Goal: Navigation & Orientation: Understand site structure

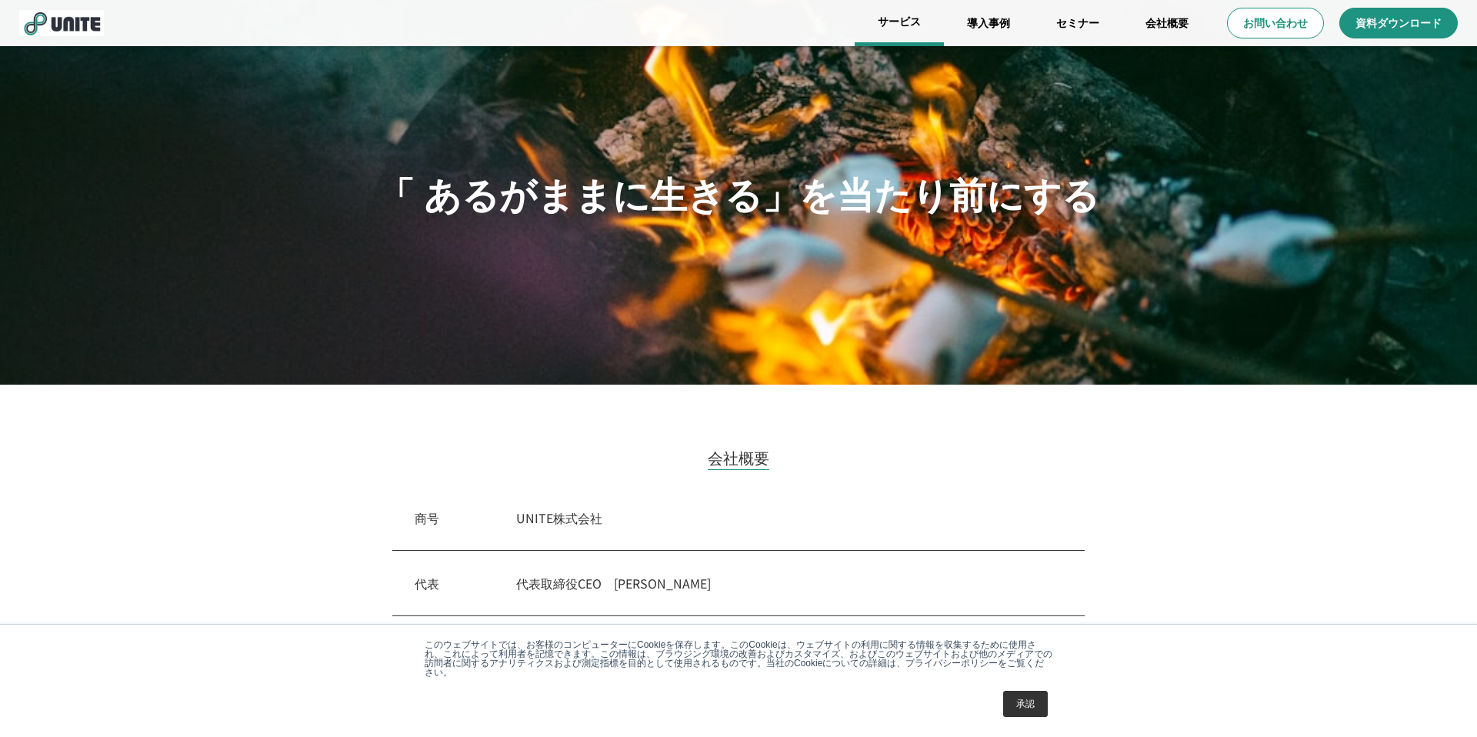
click at [924, 11] on link "サービス" at bounding box center [898, 23] width 89 height 46
click at [899, 24] on link "サービス" at bounding box center [898, 23] width 89 height 46
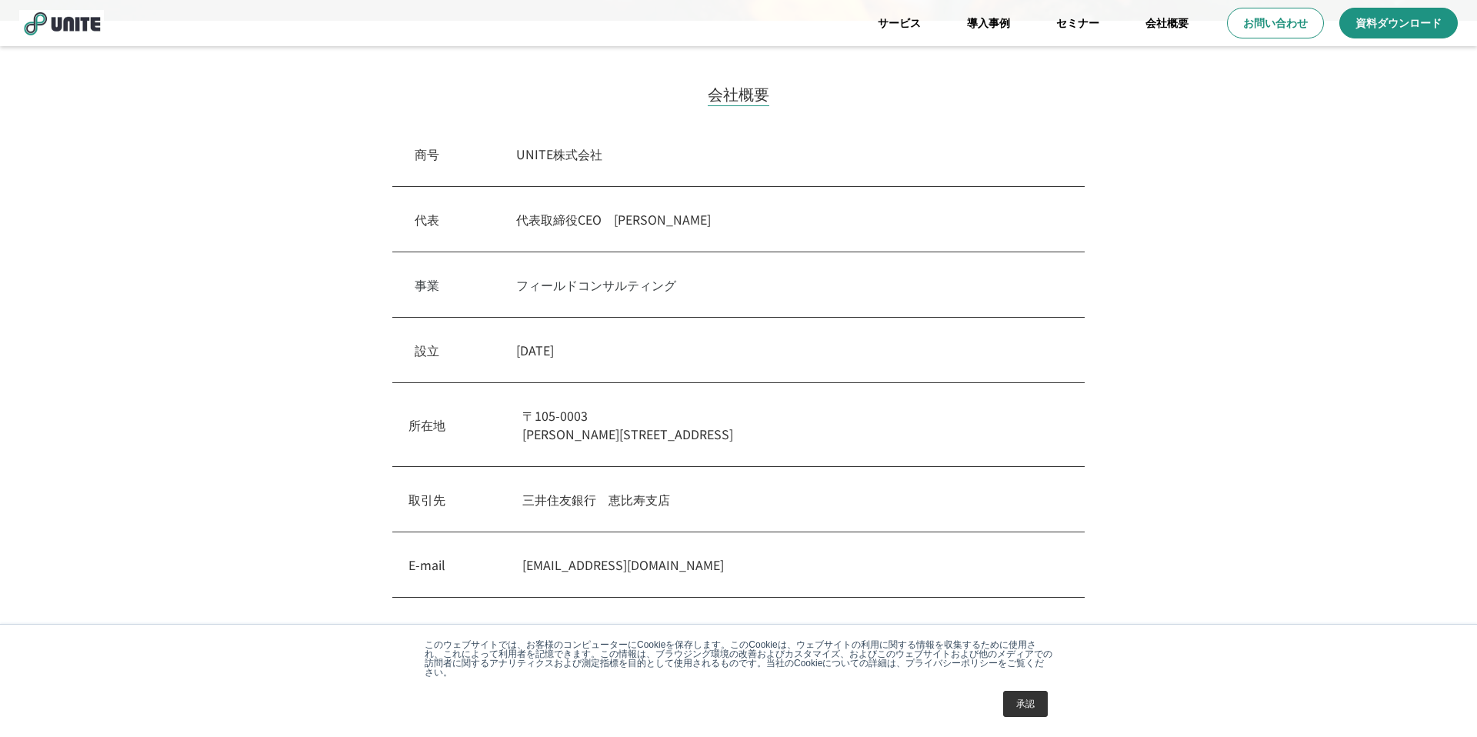
scroll to position [497, 0]
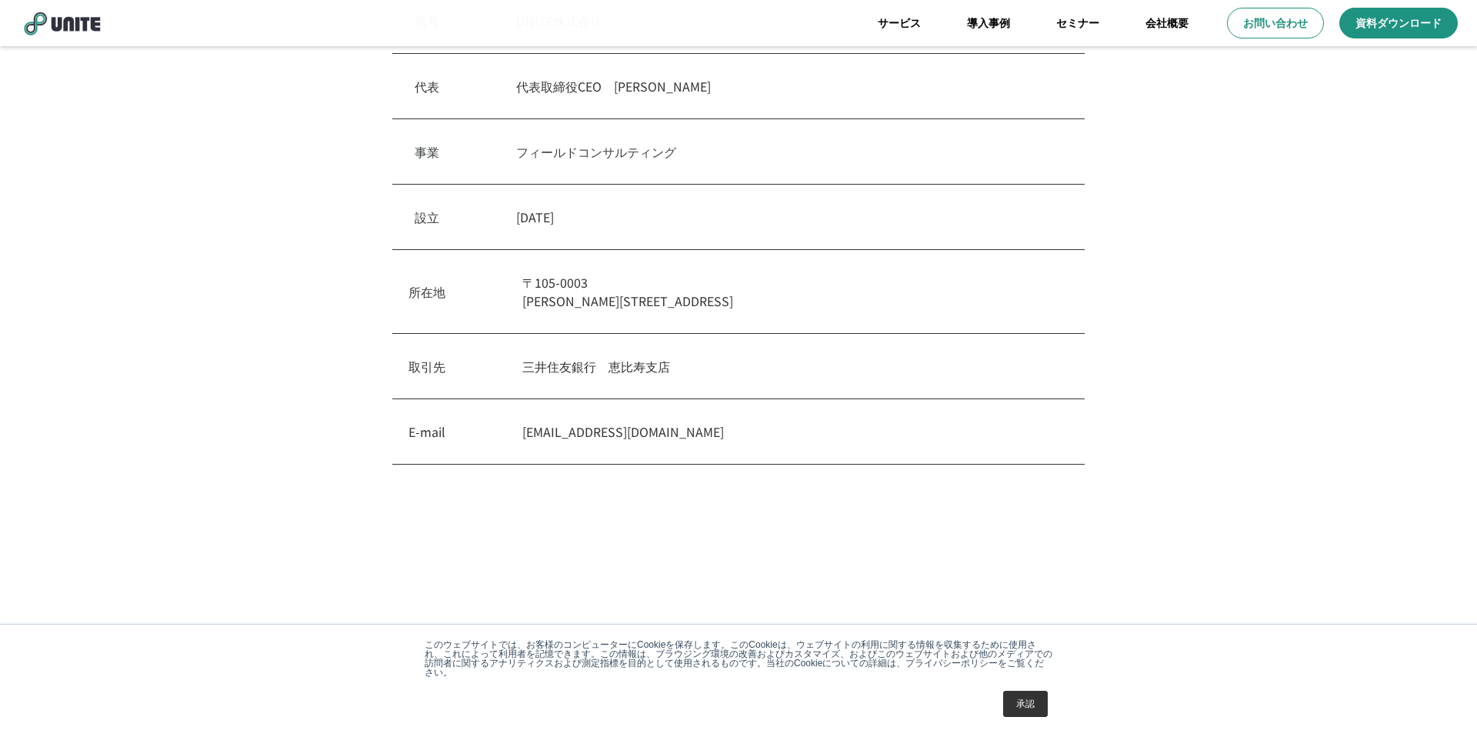
click at [1024, 712] on link "承認" at bounding box center [1025, 704] width 45 height 26
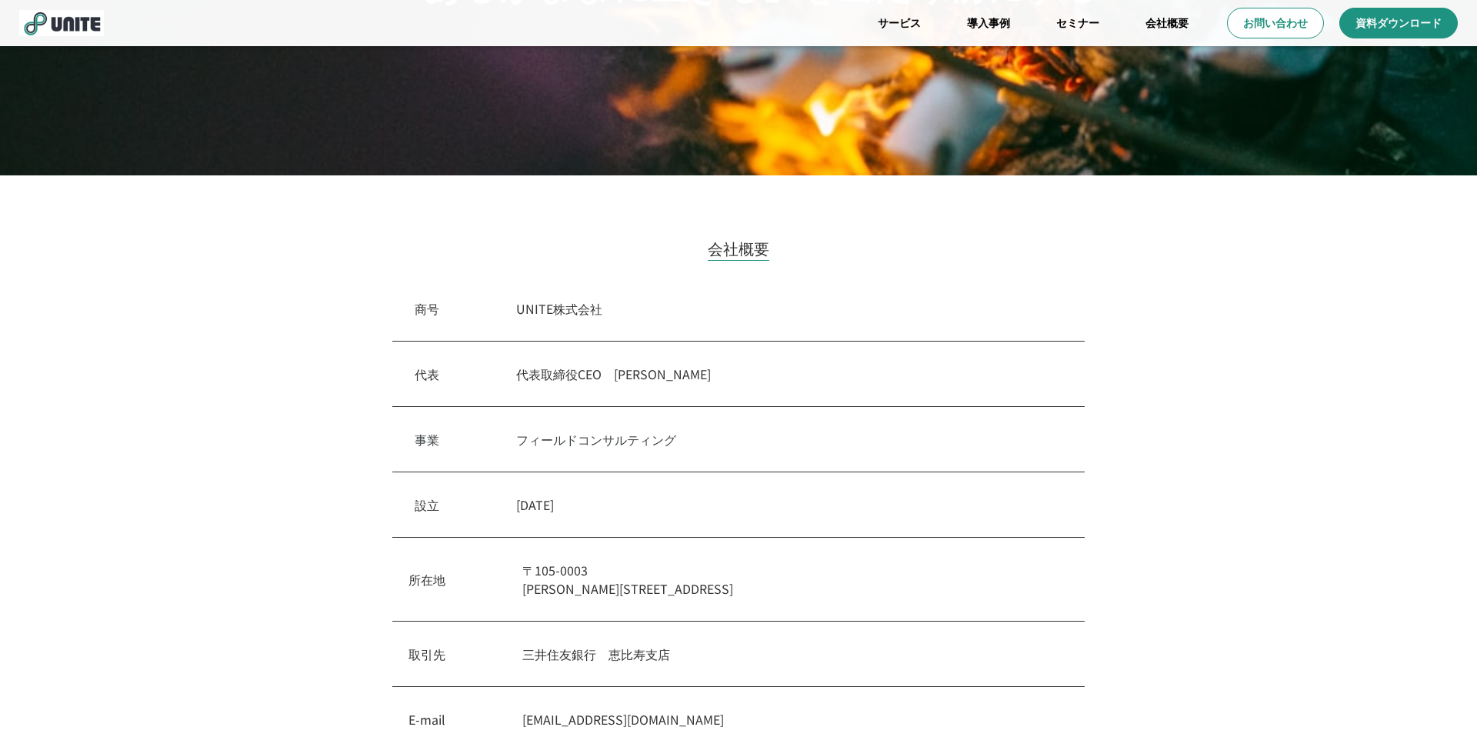
scroll to position [0, 0]
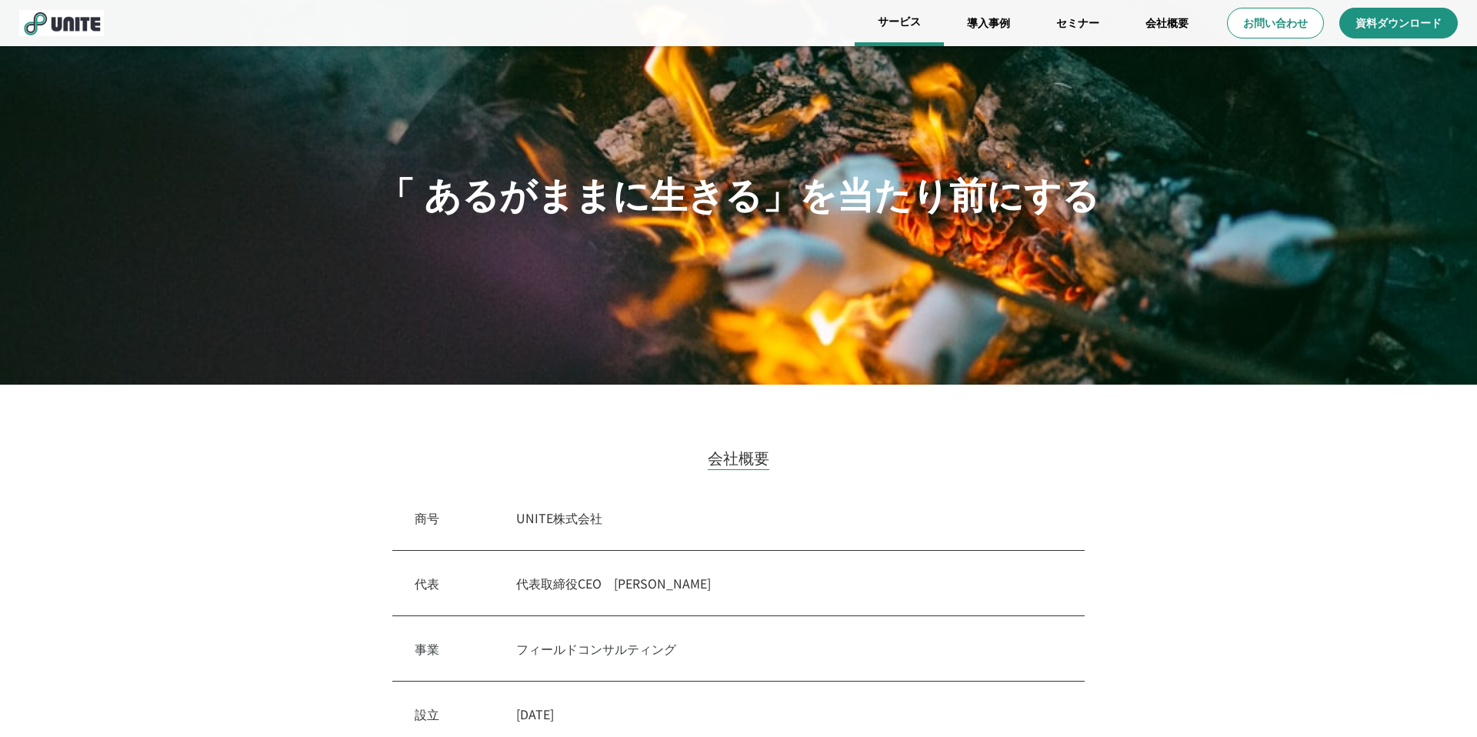
click at [908, 20] on link "サービス" at bounding box center [898, 23] width 89 height 46
click at [984, 26] on link "導入事例" at bounding box center [988, 23] width 89 height 46
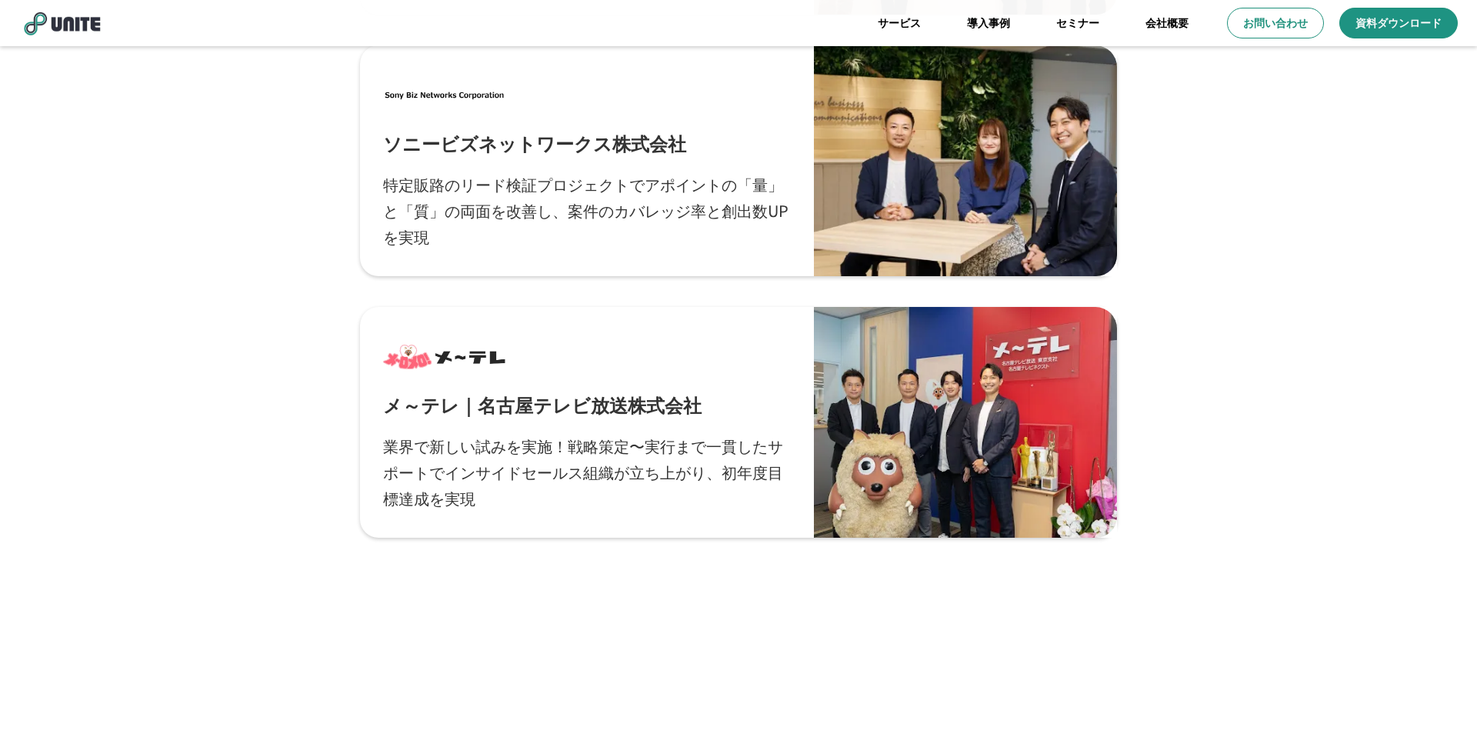
scroll to position [1489, 0]
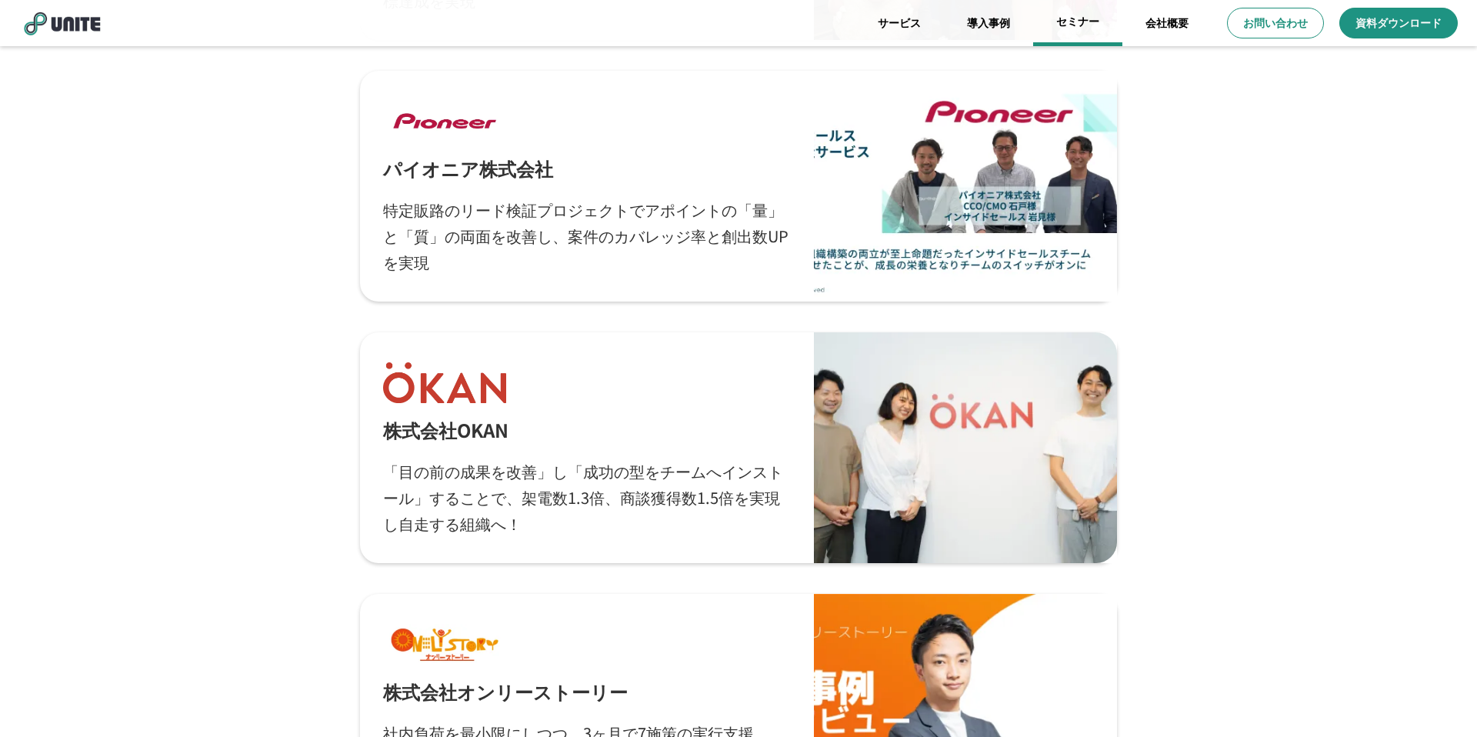
click at [1088, 28] on link "セミナー" at bounding box center [1077, 23] width 89 height 46
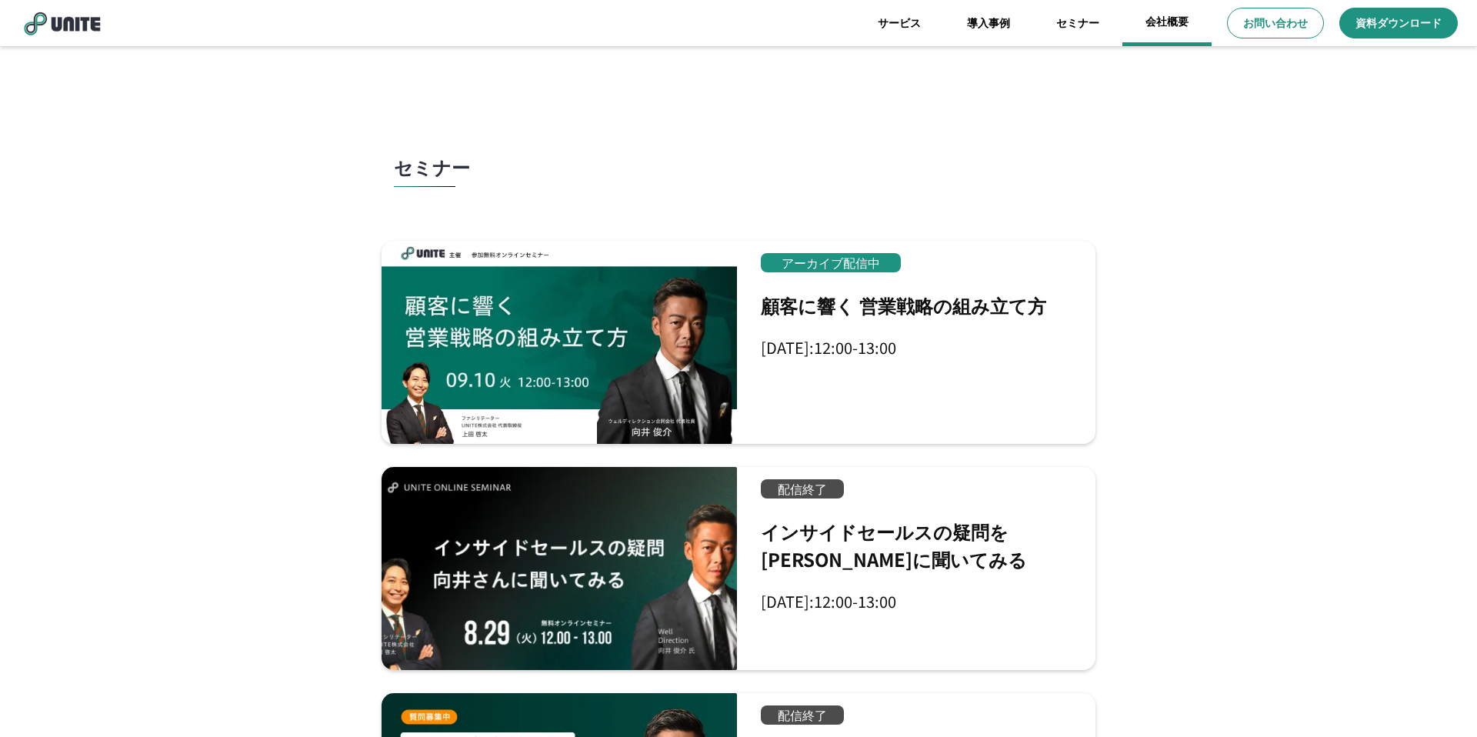
click at [1154, 28] on link "会社概要" at bounding box center [1166, 23] width 89 height 46
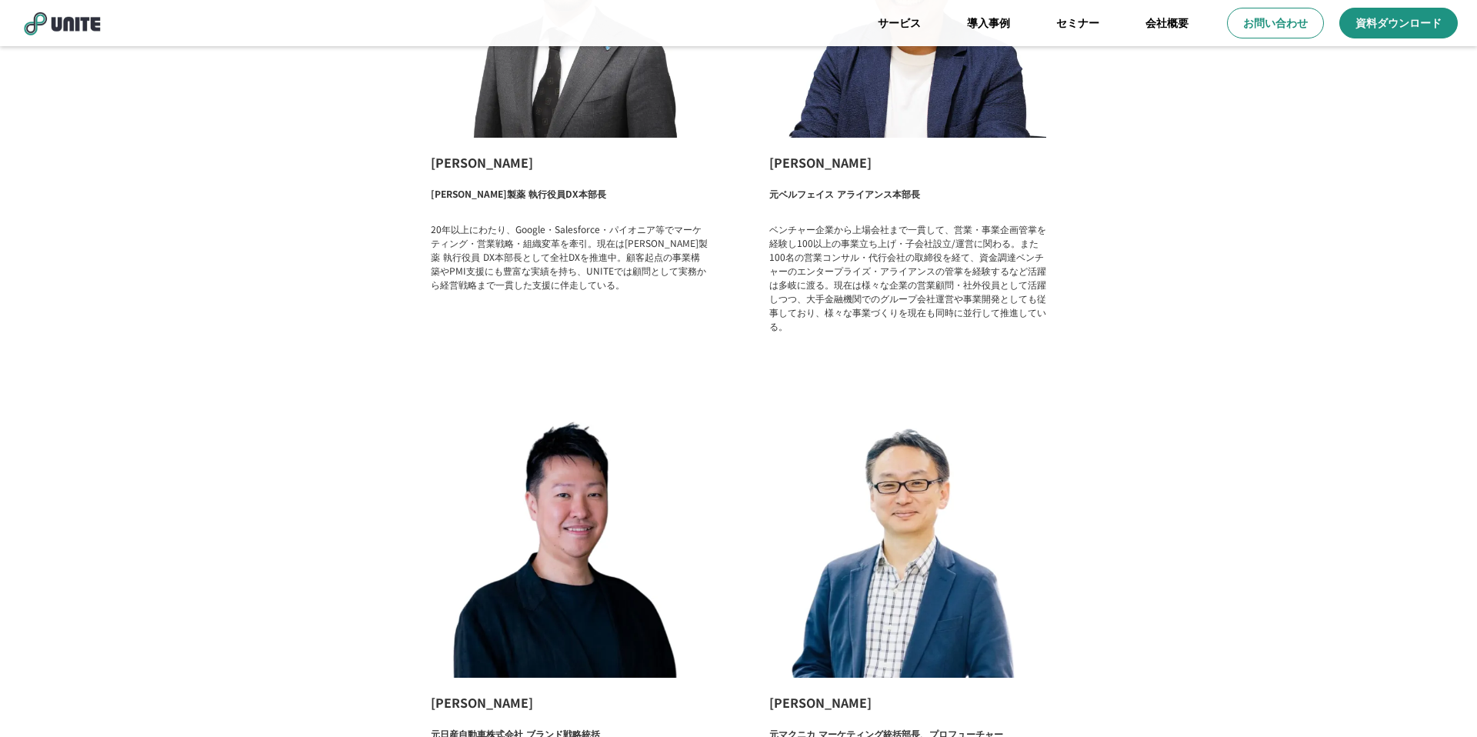
scroll to position [2395, 0]
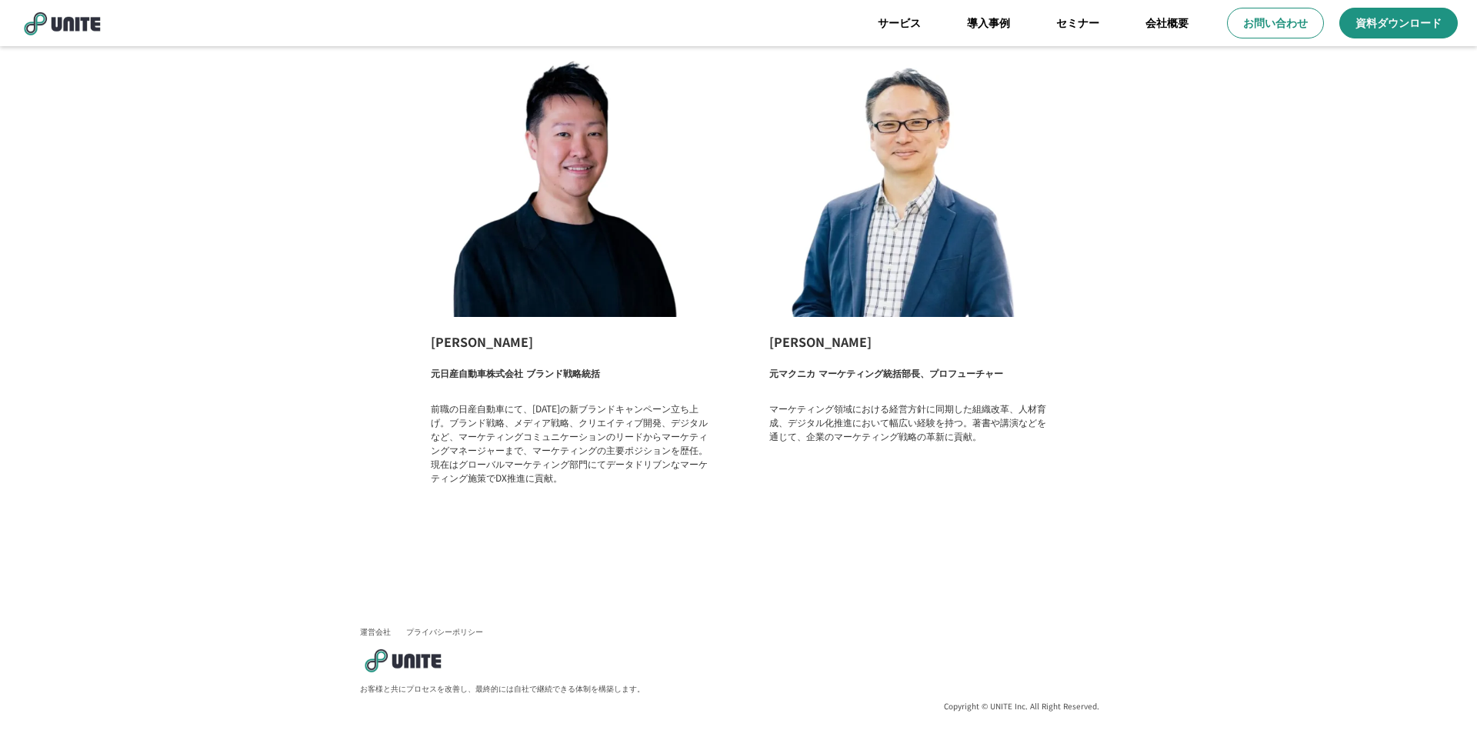
click at [83, 22] on img at bounding box center [61, 23] width 85 height 26
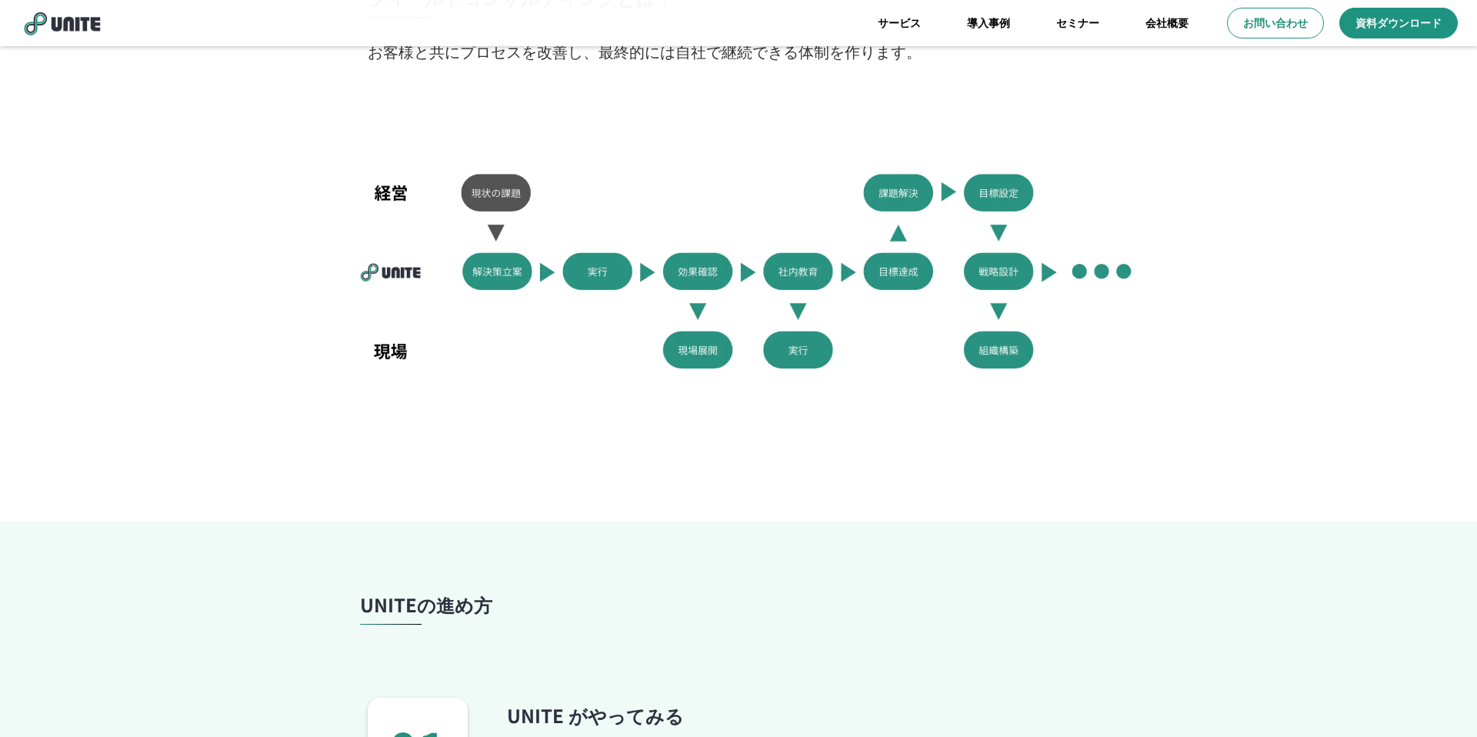
scroll to position [1043, 0]
